Goal: Information Seeking & Learning: Learn about a topic

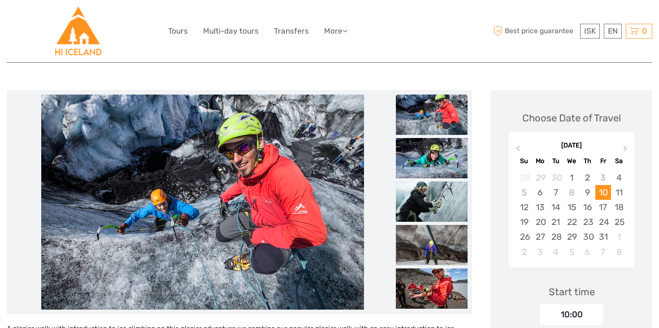
scroll to position [95, 0]
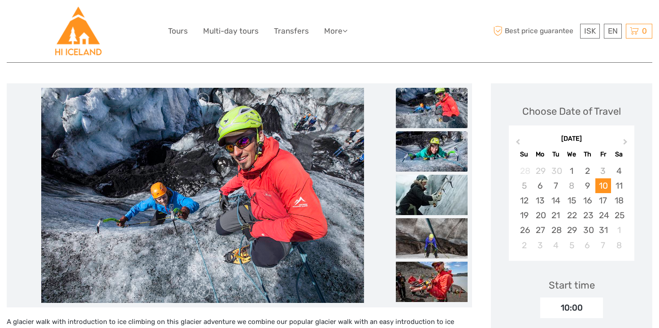
click at [425, 159] on img at bounding box center [432, 151] width 72 height 40
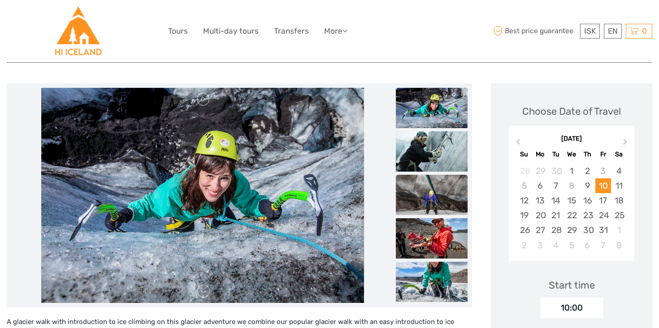
click at [427, 178] on img at bounding box center [432, 195] width 72 height 40
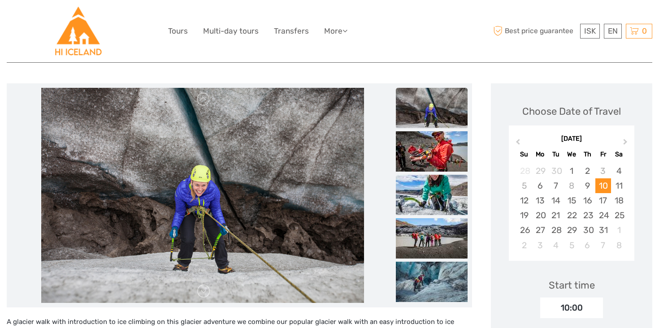
click at [428, 184] on img at bounding box center [432, 195] width 72 height 40
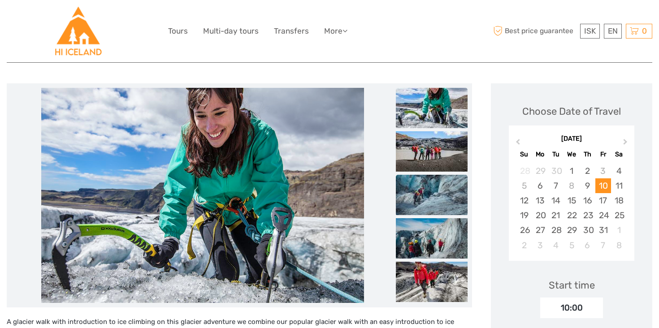
click at [429, 211] on img at bounding box center [432, 195] width 72 height 40
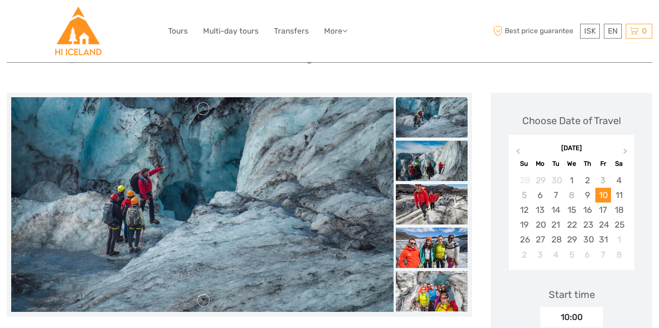
scroll to position [88, 0]
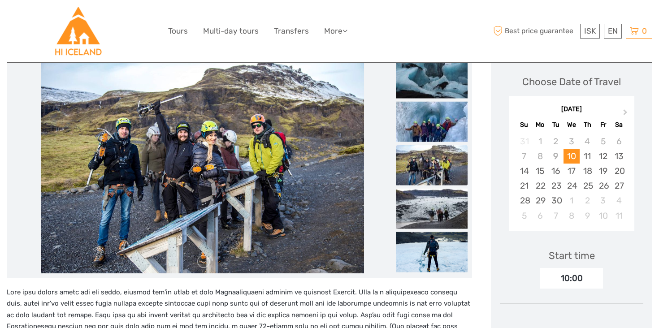
scroll to position [117, 0]
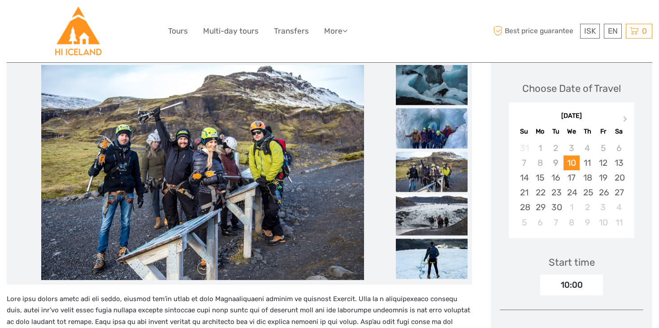
click at [422, 123] on img at bounding box center [432, 128] width 72 height 40
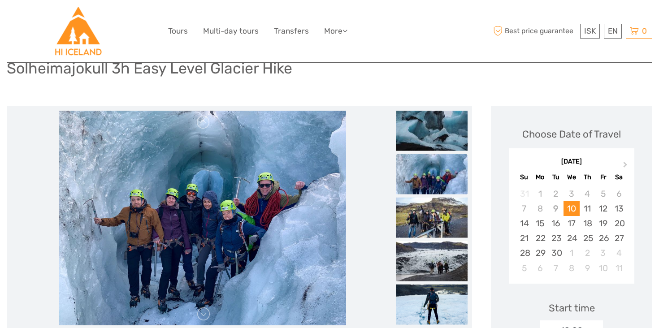
scroll to position [69, 0]
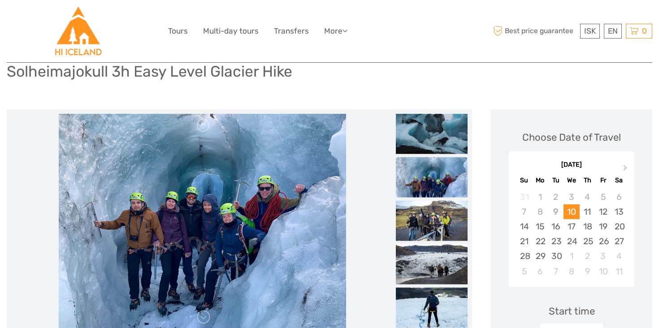
click at [422, 123] on img at bounding box center [432, 133] width 72 height 40
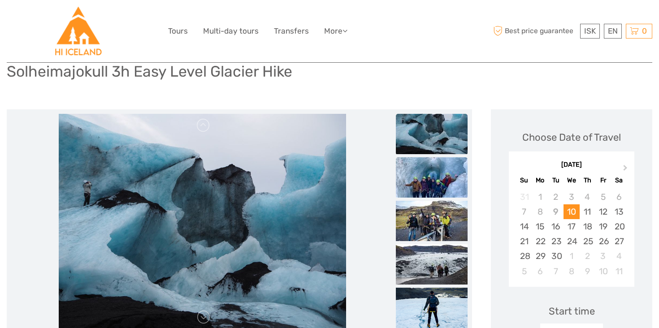
click at [432, 166] on img at bounding box center [432, 177] width 72 height 40
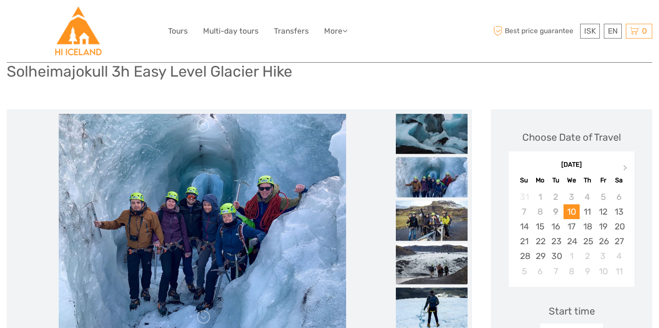
click at [436, 259] on img at bounding box center [432, 264] width 72 height 40
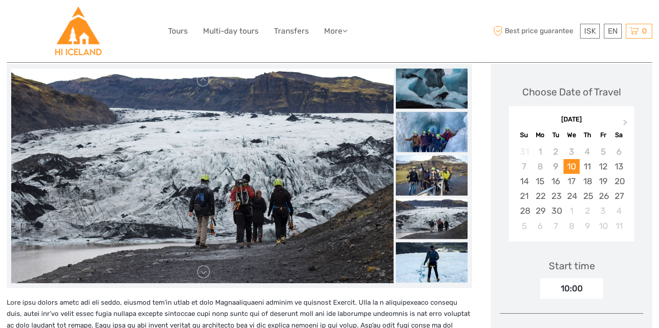
scroll to position [114, 0]
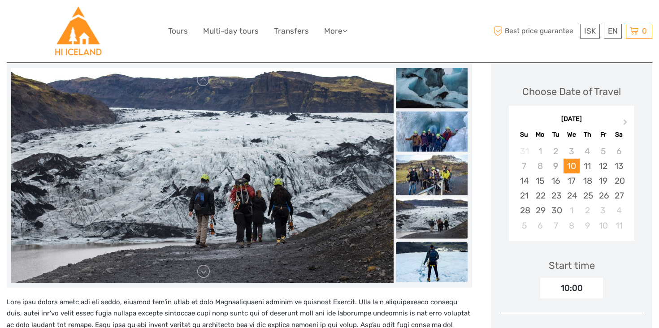
click at [436, 266] on img at bounding box center [432, 262] width 72 height 40
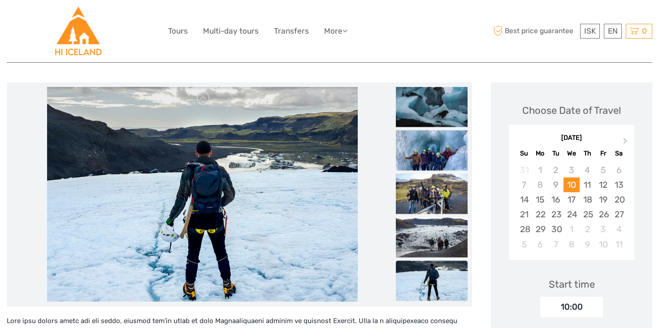
scroll to position [96, 0]
